Goal: Task Accomplishment & Management: Use online tool/utility

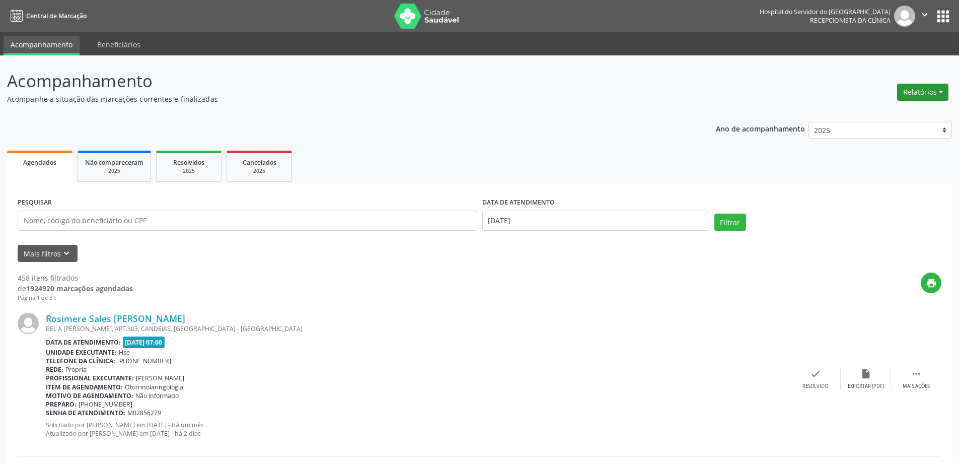
click at [920, 88] on button "Relatórios" at bounding box center [922, 92] width 51 height 17
click at [898, 110] on link "Agendamentos" at bounding box center [895, 114] width 108 height 14
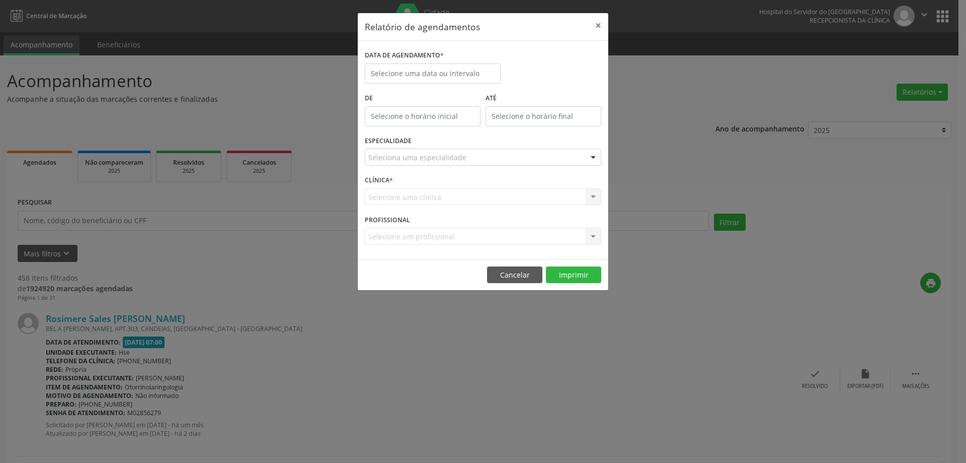
click at [435, 87] on div "DATA DE AGENDAMENTO *" at bounding box center [432, 69] width 141 height 43
click at [435, 78] on body "Central de Marcação Hospital do Servidor do [GEOGRAPHIC_DATA] Recepcionista da …" at bounding box center [483, 231] width 966 height 463
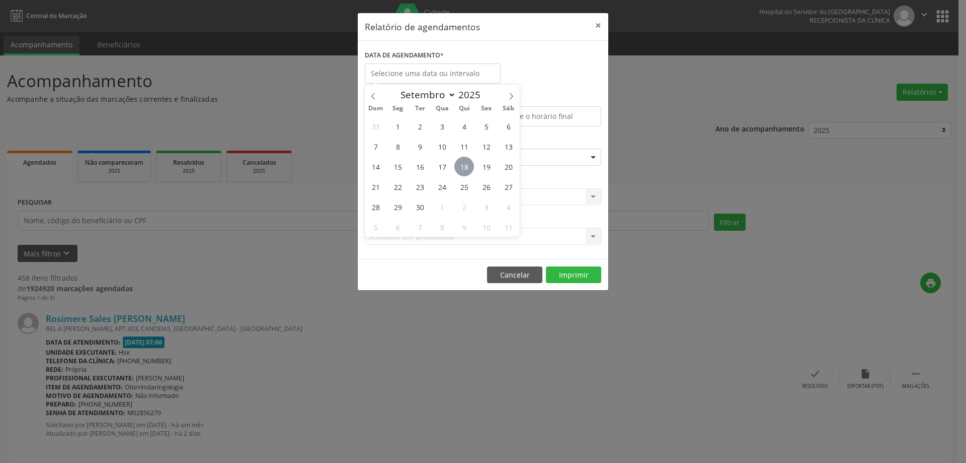
click at [467, 170] on span "18" at bounding box center [465, 167] width 20 height 20
type input "[DATE]"
click at [467, 170] on span "18" at bounding box center [465, 167] width 20 height 20
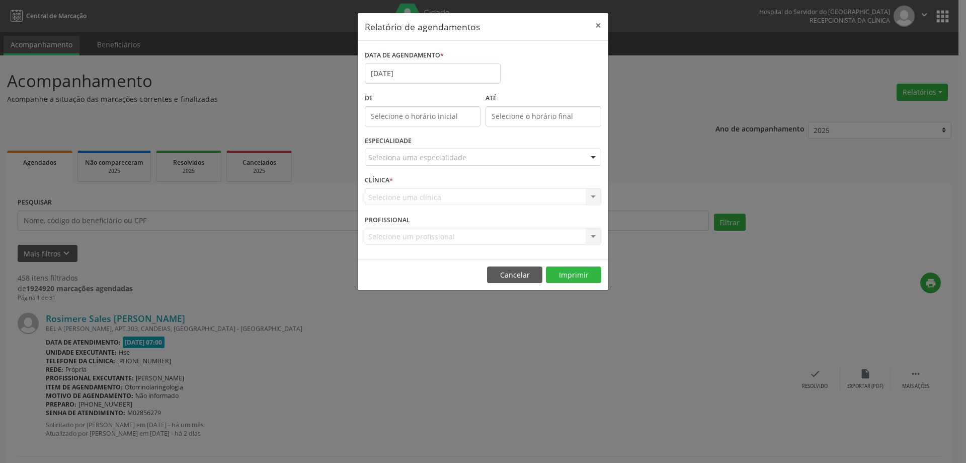
click at [438, 150] on div "Seleciona uma especialidade" at bounding box center [483, 156] width 237 height 17
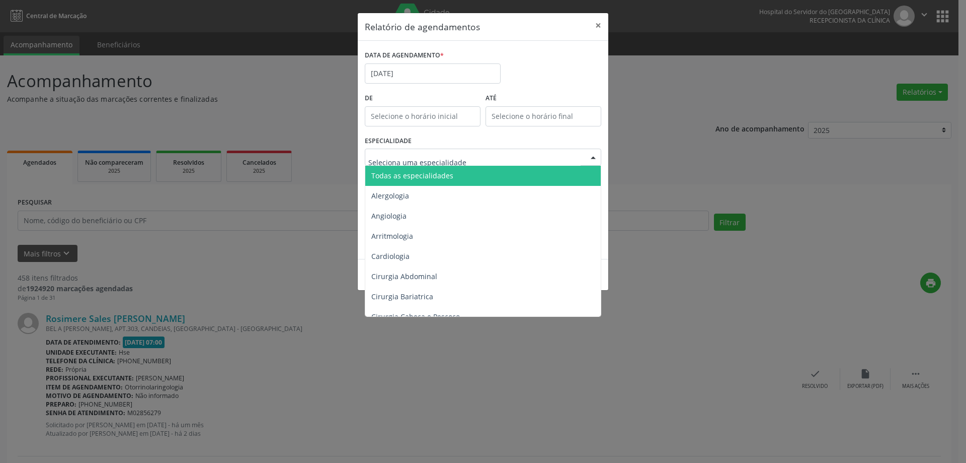
click at [438, 176] on span "Todas as especialidades" at bounding box center [412, 176] width 82 height 10
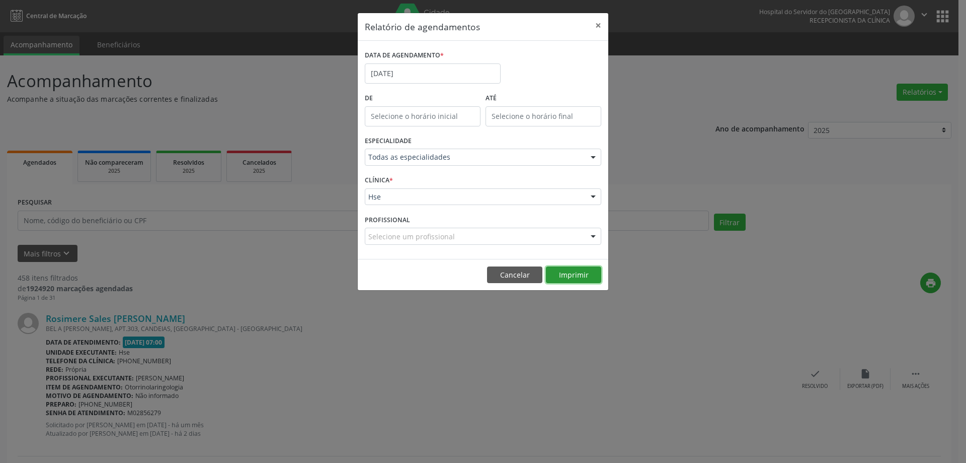
click at [575, 276] on button "Imprimir" at bounding box center [573, 274] width 55 height 17
